Goal: Transaction & Acquisition: Book appointment/travel/reservation

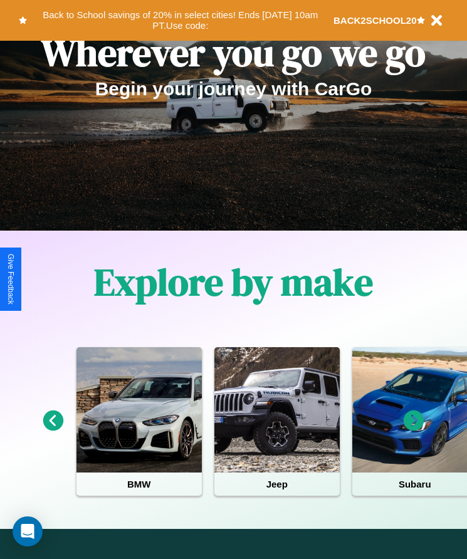
scroll to position [209, 0]
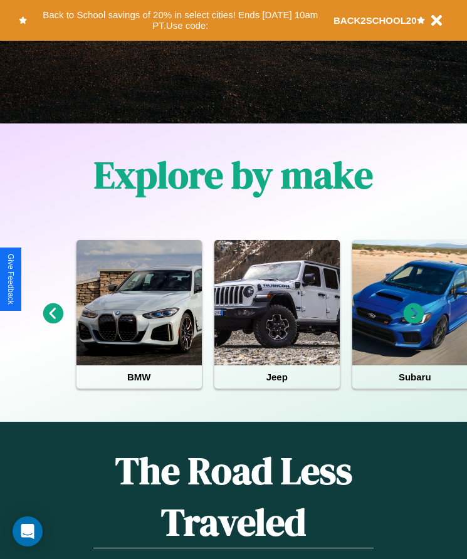
click at [414, 322] on icon at bounding box center [414, 313] width 21 height 21
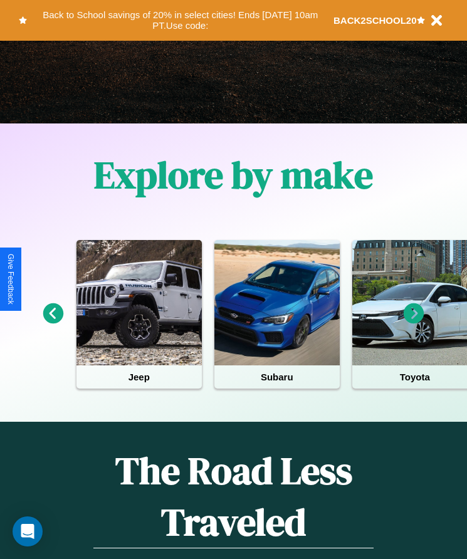
click at [414, 322] on icon at bounding box center [414, 313] width 21 height 21
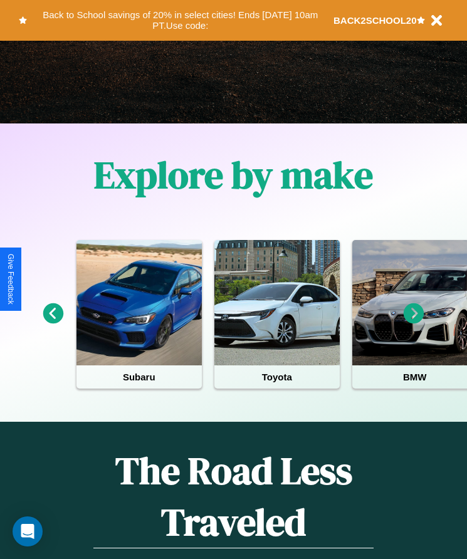
click at [53, 322] on icon at bounding box center [53, 313] width 21 height 21
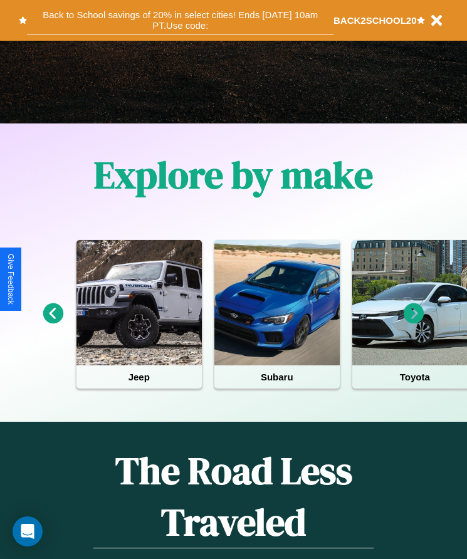
click at [180, 20] on button "Back to School savings of 20% in select cities! Ends [DATE] 10am PT. Use code:" at bounding box center [180, 20] width 306 height 28
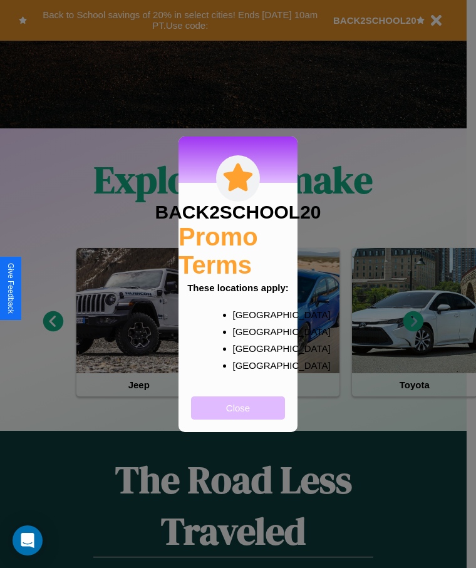
click at [238, 416] on button "Close" at bounding box center [238, 408] width 94 height 23
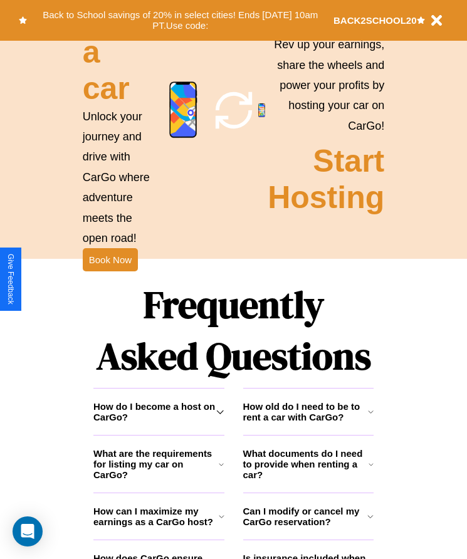
scroll to position [1407, 0]
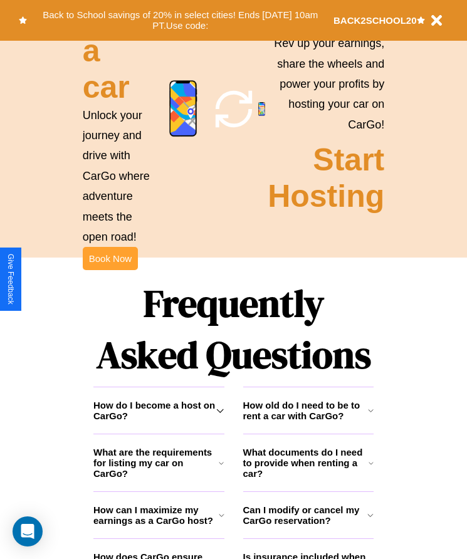
click at [110, 270] on button "Book Now" at bounding box center [110, 258] width 55 height 23
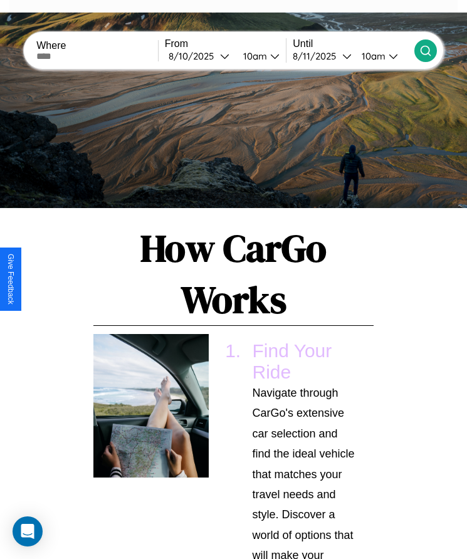
click at [98, 56] on input "text" at bounding box center [97, 56] width 122 height 10
type input "**********"
click at [202, 56] on div "[DATE]" at bounding box center [194, 56] width 51 height 12
select select "*"
select select "****"
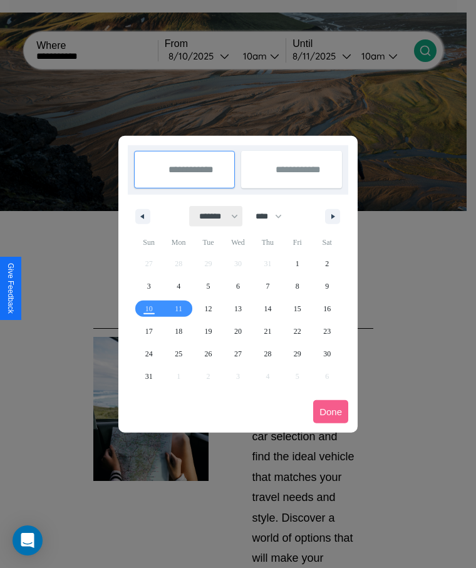
click at [213, 216] on select "******* ******** ***** ***** *** **** **** ****** ********* ******* ******** **…" at bounding box center [216, 216] width 53 height 21
click at [238, 353] on span "27" at bounding box center [238, 354] width 8 height 23
type input "**********"
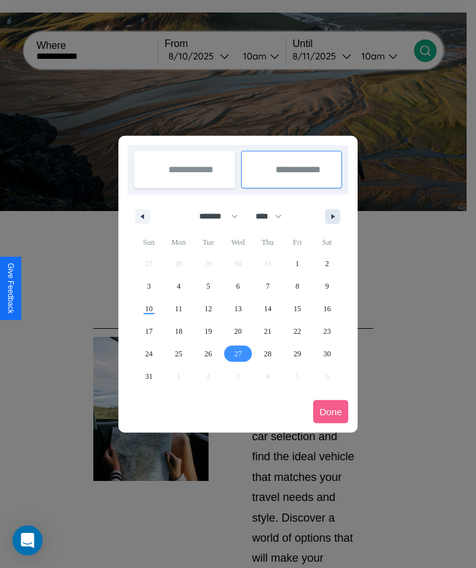
click at [333, 216] on icon "button" at bounding box center [335, 216] width 6 height 5
select select "*"
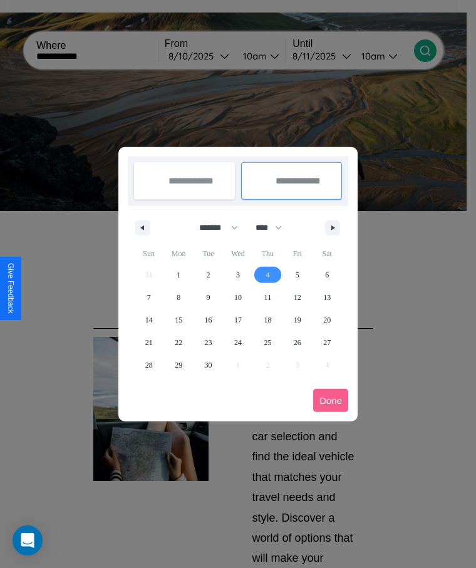
click at [268, 274] on span "4" at bounding box center [268, 275] width 4 height 23
type input "**********"
select select "*"
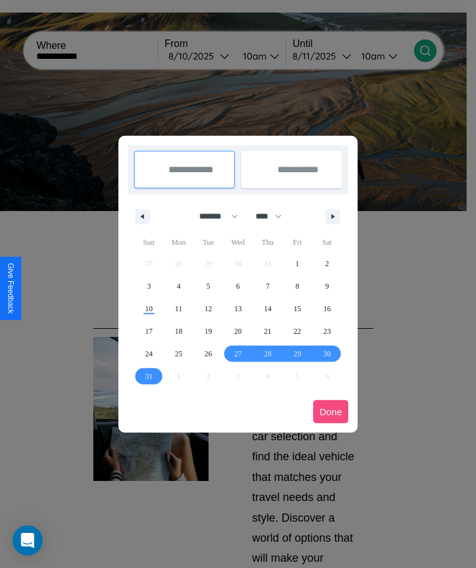
click at [331, 412] on button "Done" at bounding box center [330, 411] width 35 height 23
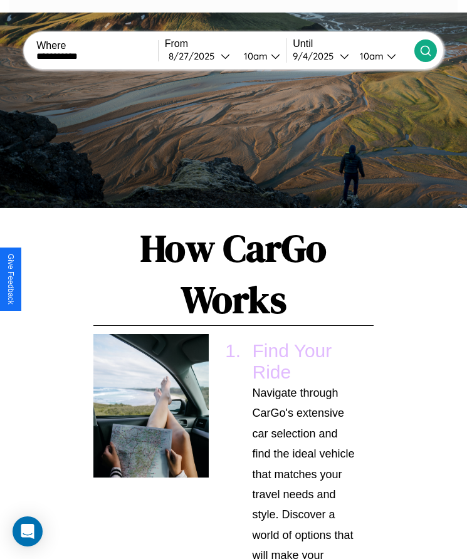
click at [425, 50] on icon at bounding box center [425, 50] width 13 height 13
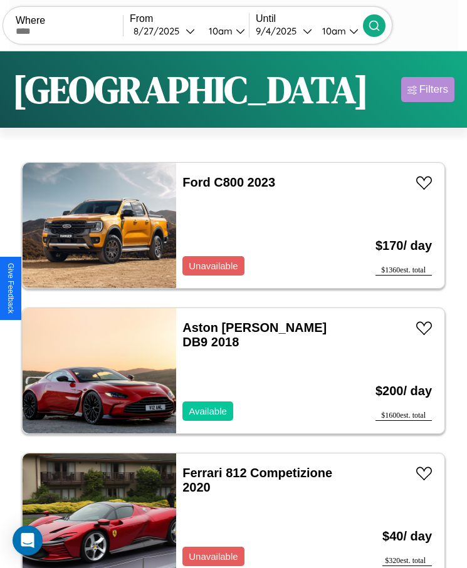
click at [427, 90] on div "Filters" at bounding box center [433, 89] width 29 height 13
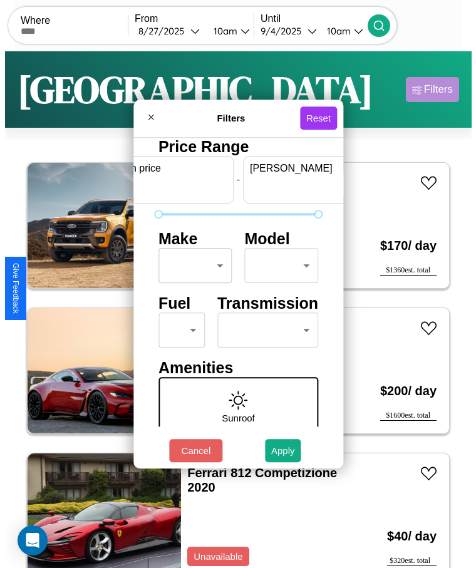
scroll to position [0, 46]
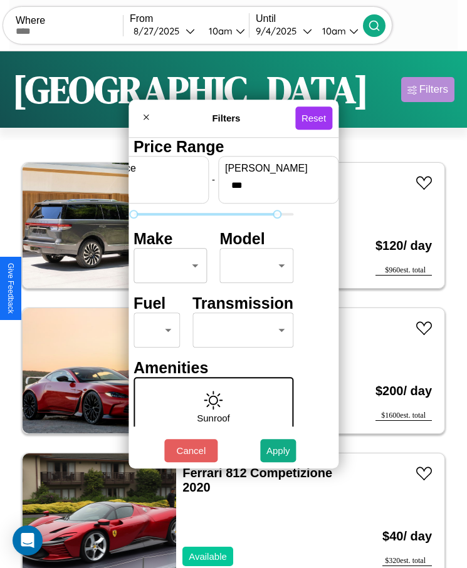
type input "***"
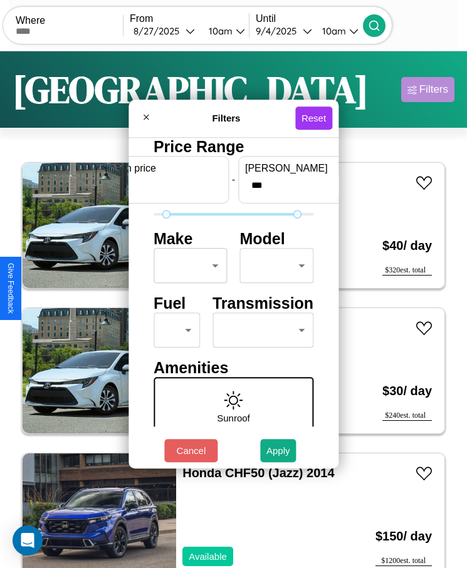
scroll to position [53, 0]
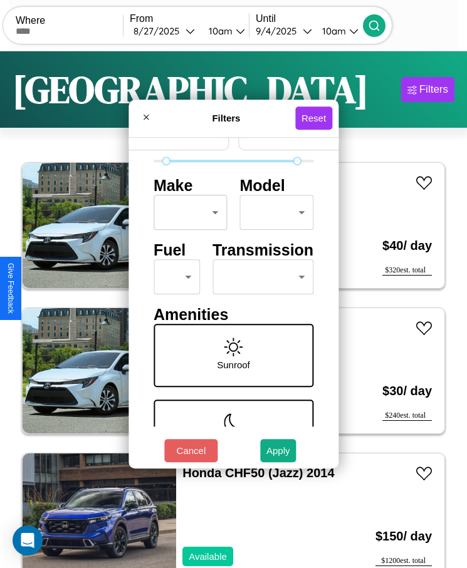
type input "**"
click at [172, 277] on body "CarGo Where From [DATE] 10am Until [DATE] 10am Become a Host Login Sign Up [GEO…" at bounding box center [233, 300] width 467 height 600
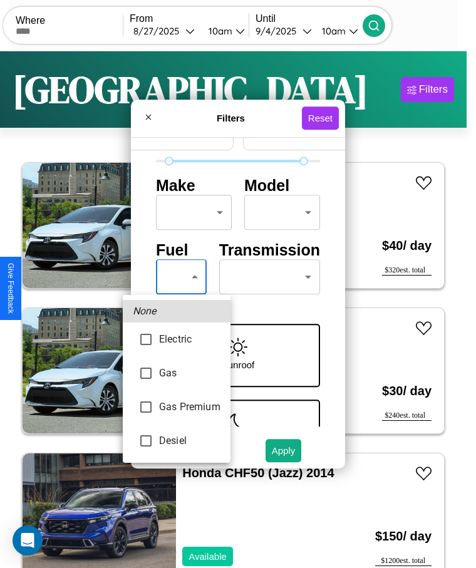
type input "********"
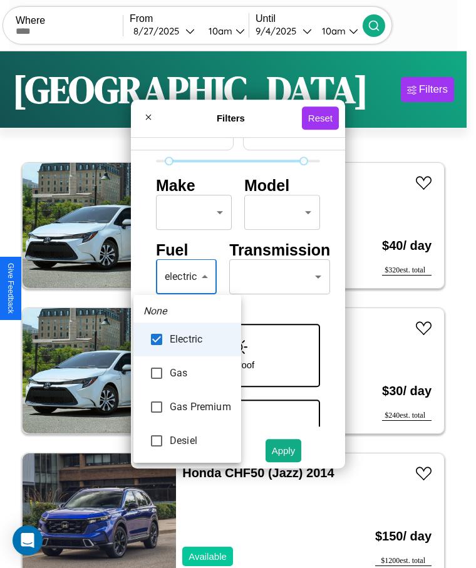
click at [187, 277] on div at bounding box center [238, 284] width 476 height 568
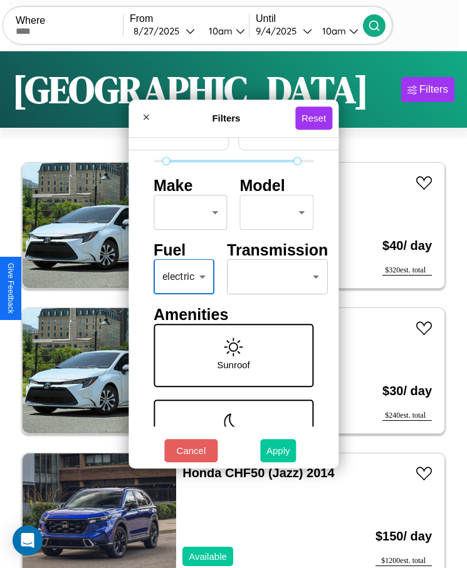
click at [278, 451] on button "Apply" at bounding box center [278, 450] width 36 height 23
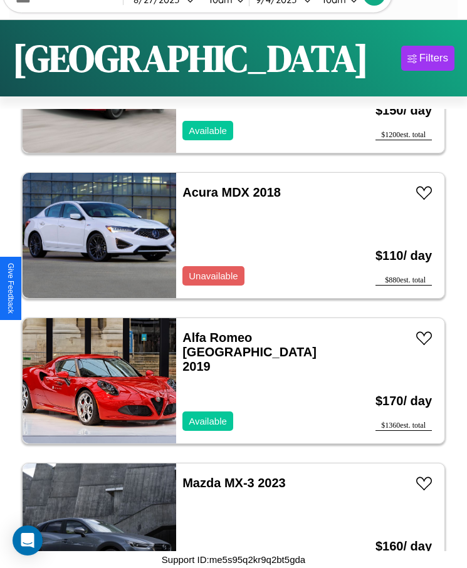
scroll to position [5098, 0]
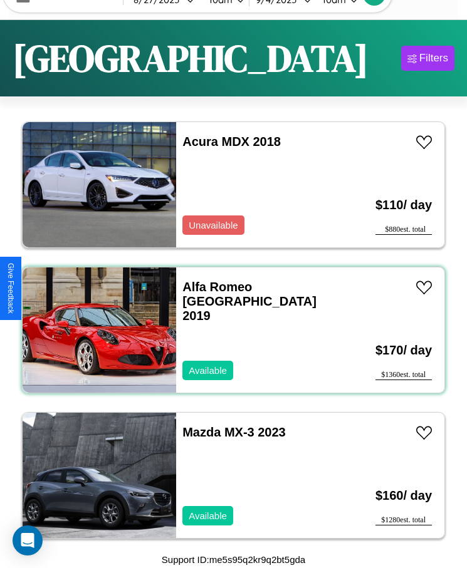
click at [229, 330] on div "Alfa Romeo Milano 2019 Available" at bounding box center [259, 330] width 166 height 125
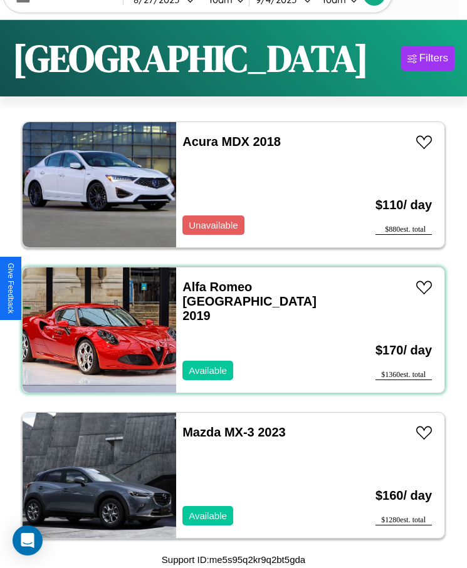
click at [229, 330] on div "Alfa Romeo Milano 2019 Available" at bounding box center [259, 330] width 166 height 125
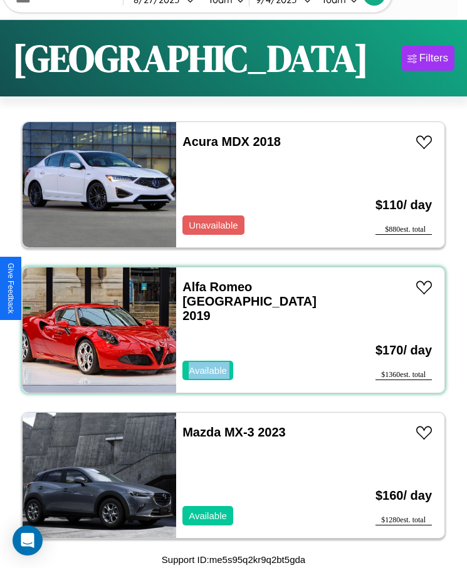
click at [229, 330] on div "Alfa Romeo Milano 2019 Available" at bounding box center [259, 330] width 166 height 125
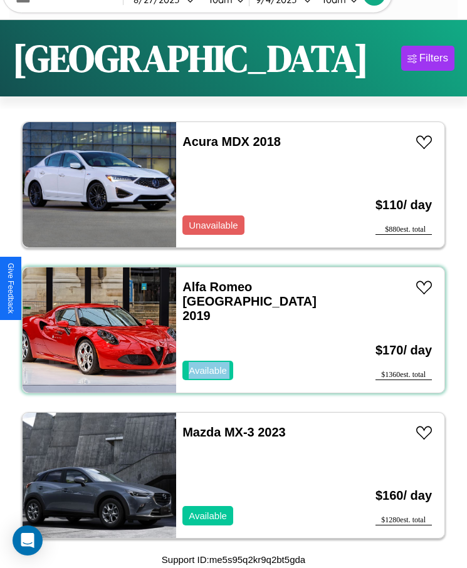
click at [229, 330] on div "Alfa Romeo Milano 2019 Available" at bounding box center [259, 330] width 166 height 125
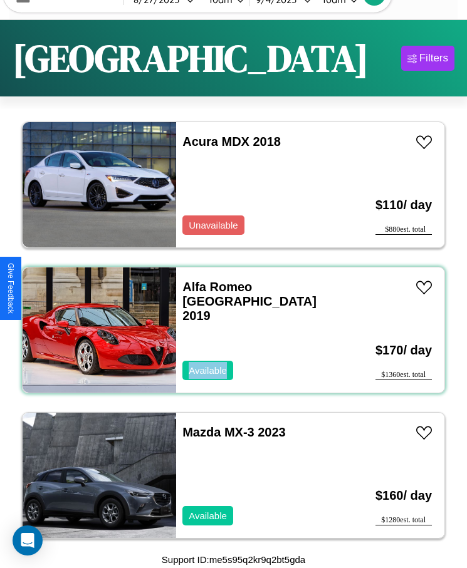
click at [229, 330] on div "Alfa Romeo Milano 2019 Available" at bounding box center [259, 330] width 166 height 125
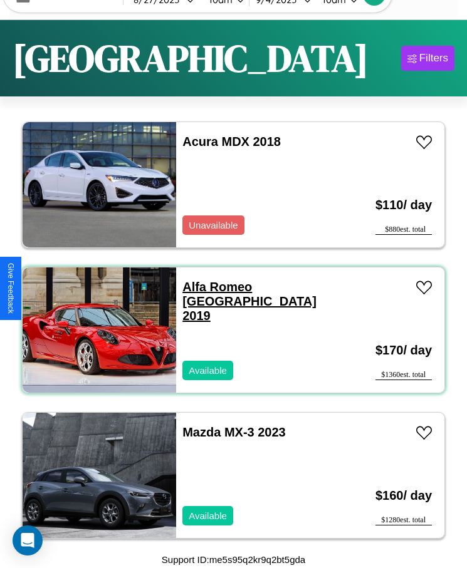
click at [213, 287] on link "Alfa Romeo Milano 2019" at bounding box center [249, 301] width 134 height 43
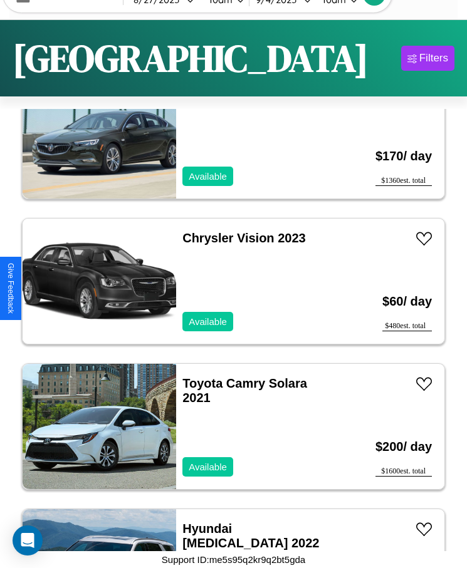
scroll to position [3353, 0]
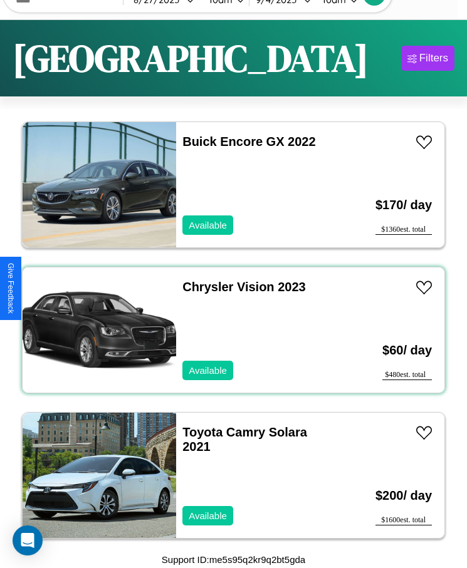
click at [229, 330] on div "Chrysler Vision 2023 Available" at bounding box center [259, 330] width 166 height 125
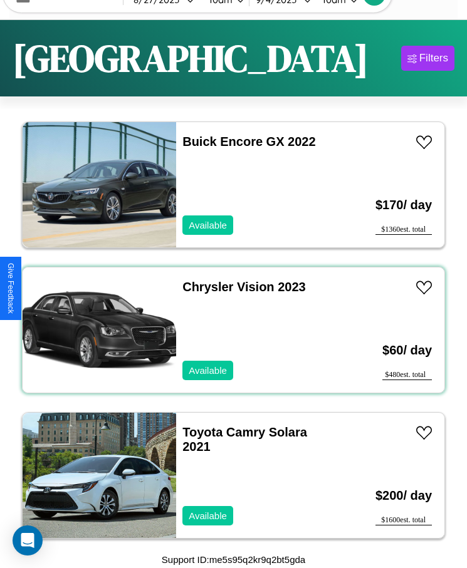
click at [229, 330] on div "Chrysler Vision 2023 Available" at bounding box center [259, 330] width 166 height 125
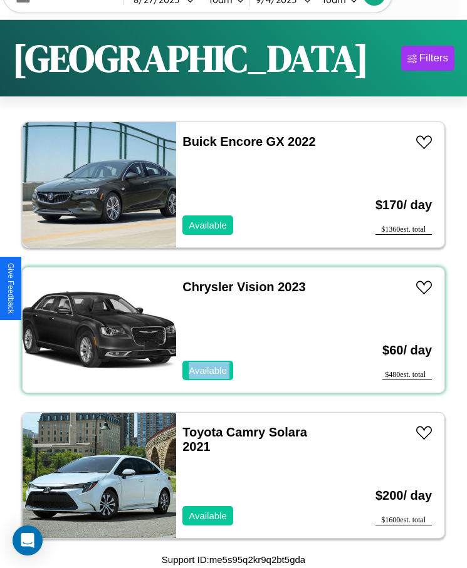
click at [229, 330] on div "Chrysler Vision 2023 Available" at bounding box center [259, 330] width 166 height 125
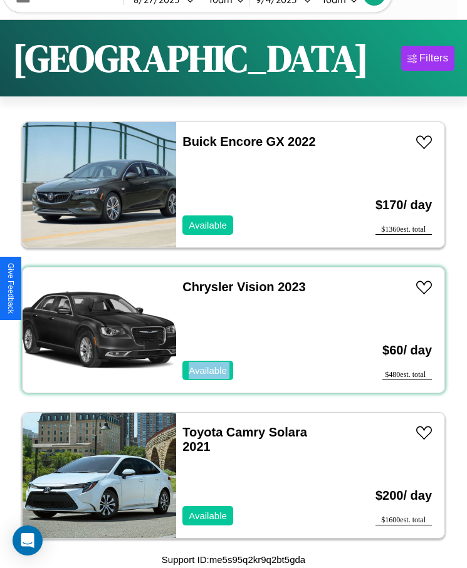
click at [229, 330] on div "Chrysler Vision 2023 Available" at bounding box center [259, 330] width 166 height 125
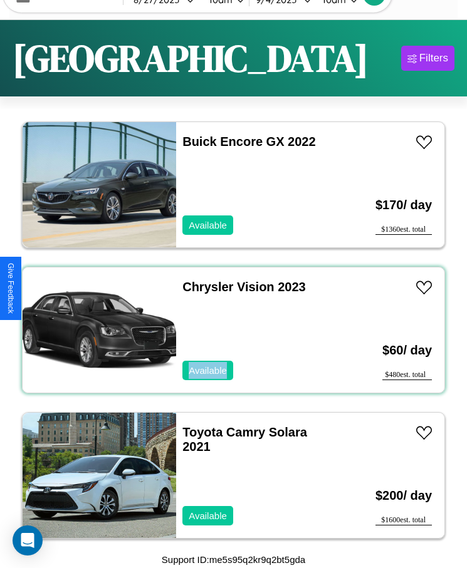
click at [229, 330] on div "Chrysler Vision 2023 Available" at bounding box center [259, 330] width 166 height 125
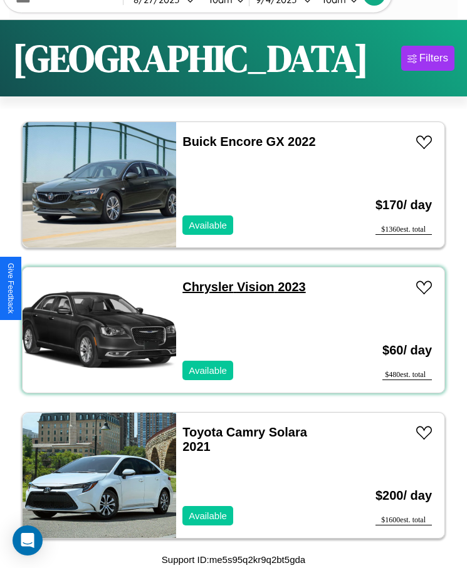
click at [204, 287] on link "Chrysler Vision 2023" at bounding box center [243, 287] width 123 height 14
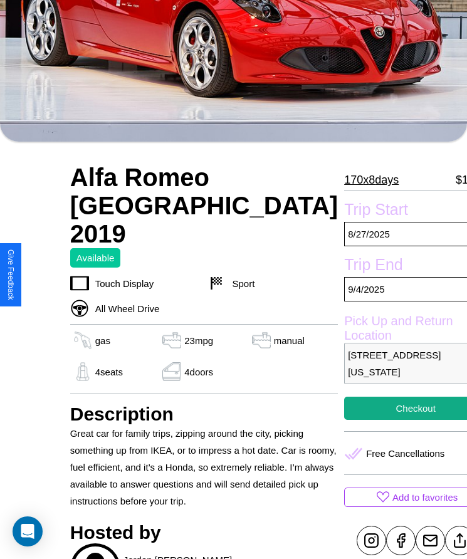
scroll to position [304, 0]
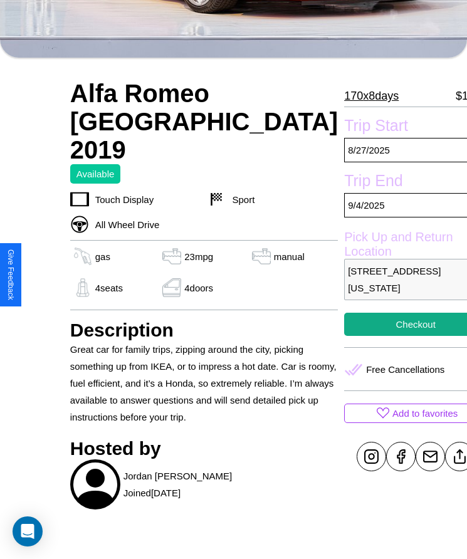
click at [344, 279] on p "[STREET_ADDRESS][US_STATE]" at bounding box center [415, 279] width 143 height 41
click at [344, 279] on p "3077 Oak Street Los Angeles California 38178 United States" at bounding box center [415, 279] width 143 height 41
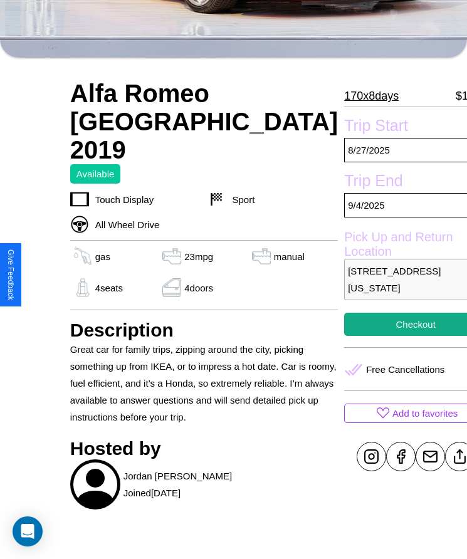
click at [344, 279] on p "3077 Oak Street Los Angeles California 38178 United States" at bounding box center [415, 279] width 143 height 41
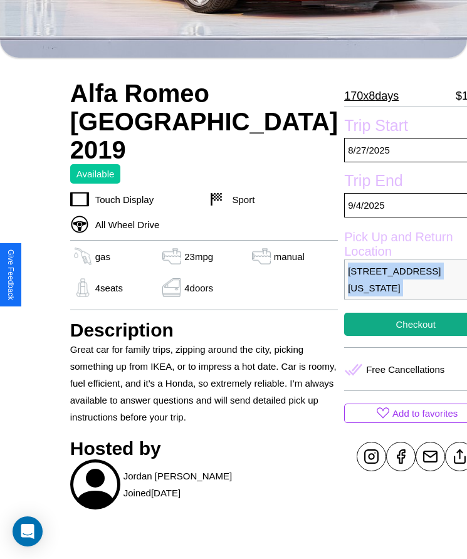
click at [344, 279] on p "3077 Oak Street Los Angeles California 38178 United States" at bounding box center [415, 279] width 143 height 41
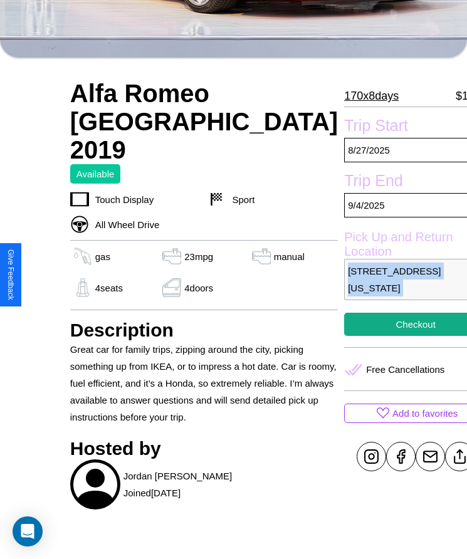
click at [344, 279] on p "3077 Oak Street Los Angeles California 38178 United States" at bounding box center [415, 279] width 143 height 41
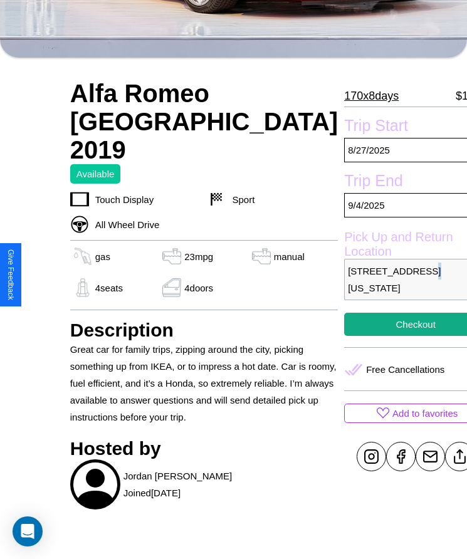
click at [344, 279] on p "3077 Oak Street Los Angeles California 38178 United States" at bounding box center [415, 279] width 143 height 41
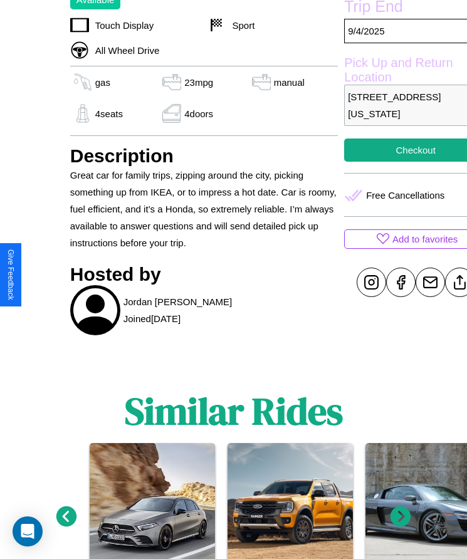
scroll to position [600, 0]
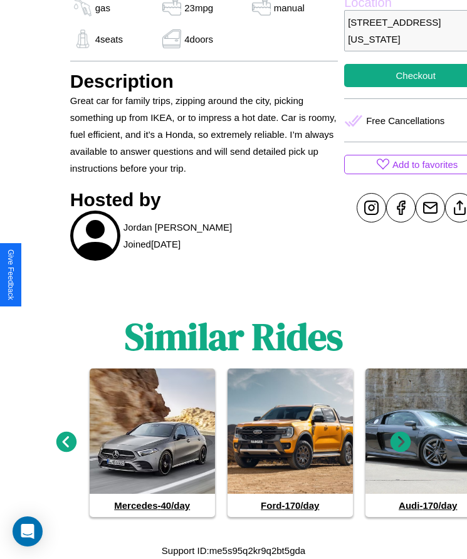
click at [400, 442] on icon at bounding box center [400, 442] width 21 height 21
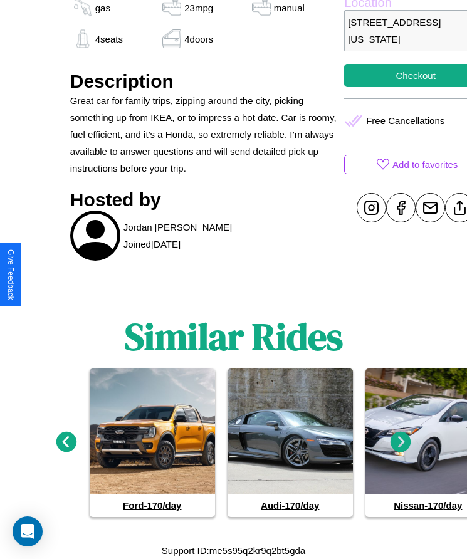
click at [400, 442] on icon at bounding box center [400, 442] width 21 height 21
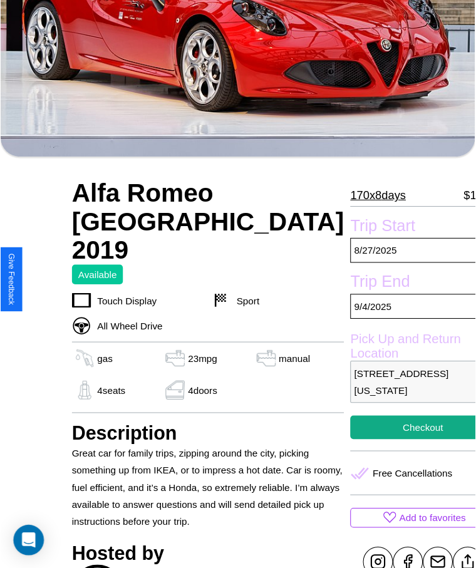
scroll to position [174, 0]
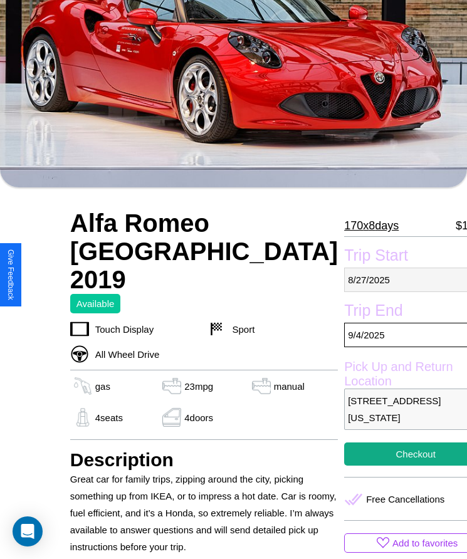
click at [344, 279] on p "8 / 27 / 2025" at bounding box center [415, 280] width 143 height 24
select select "*"
select select "****"
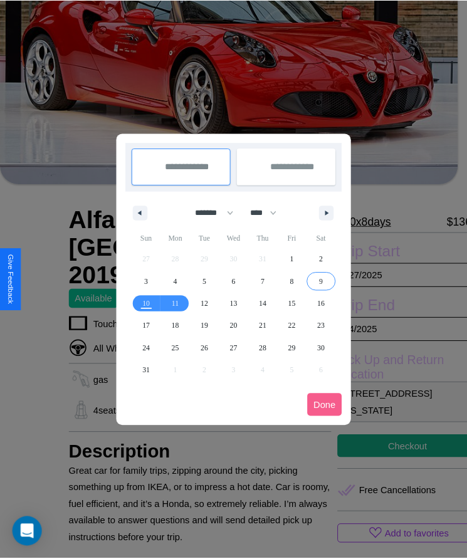
scroll to position [0, 0]
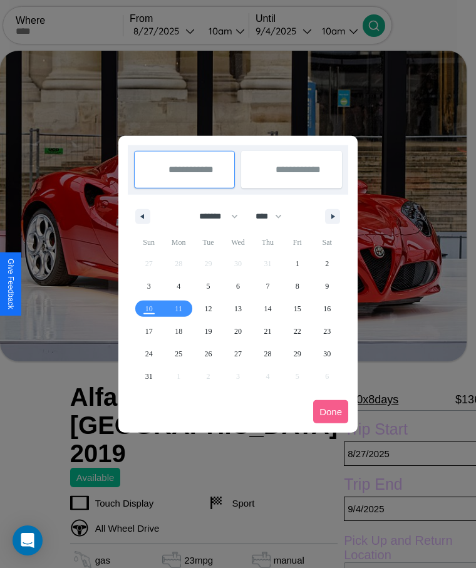
click at [182, 31] on div at bounding box center [238, 284] width 476 height 568
